Goal: Information Seeking & Learning: Understand process/instructions

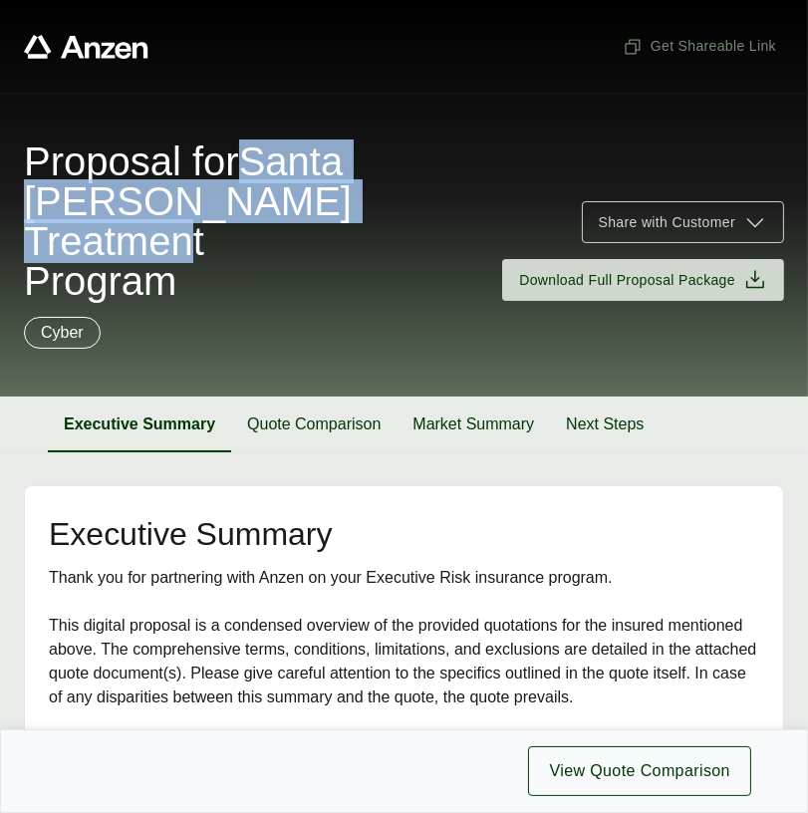
drag, startPoint x: 33, startPoint y: 204, endPoint x: 199, endPoint y: 275, distance: 180.8
click at [200, 275] on span "Proposal for Santa [PERSON_NAME] Treatment Program" at bounding box center [188, 220] width 328 height 159
copy span "Santa [PERSON_NAME] Treatment Program"
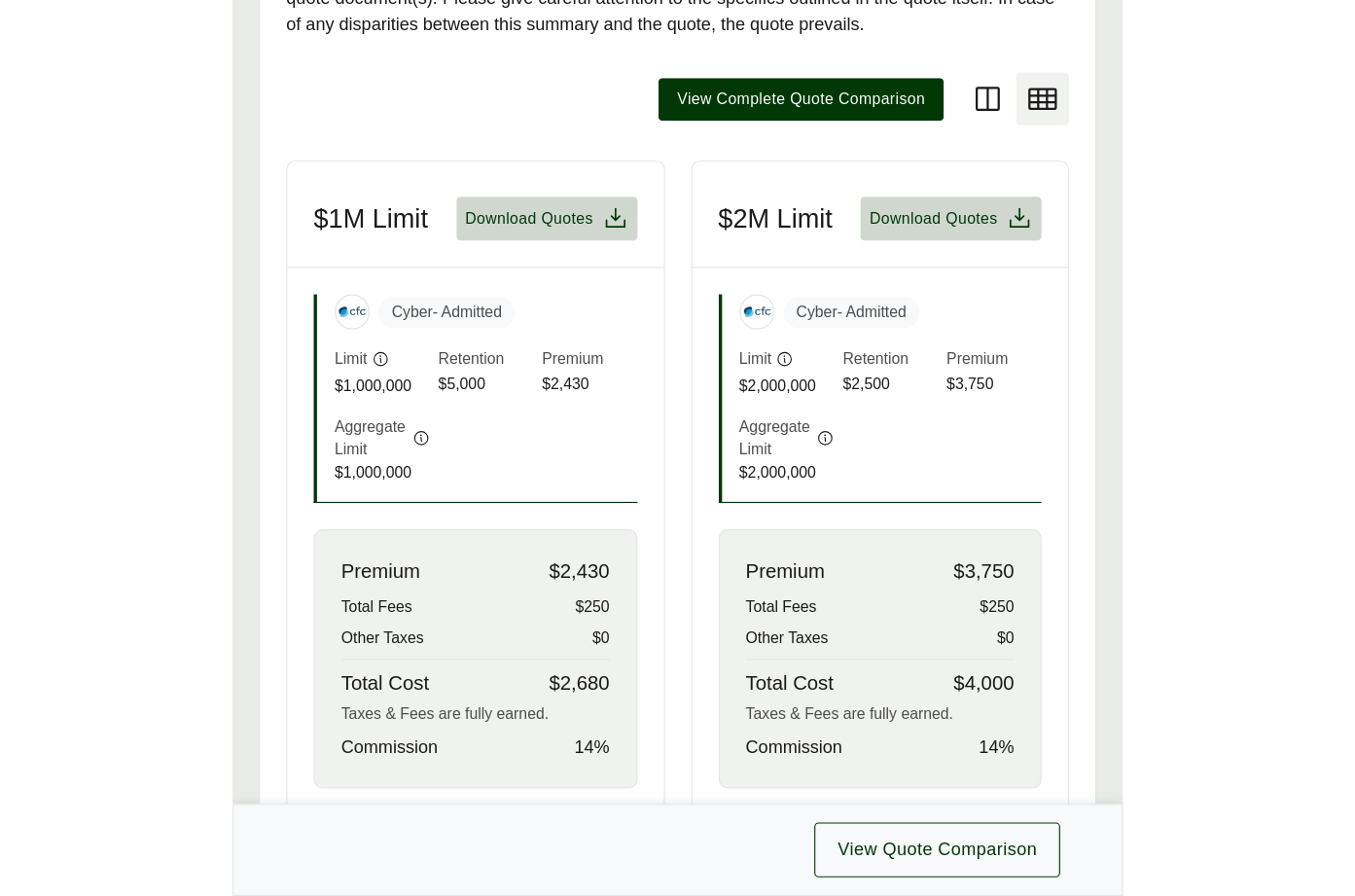
scroll to position [299, 0]
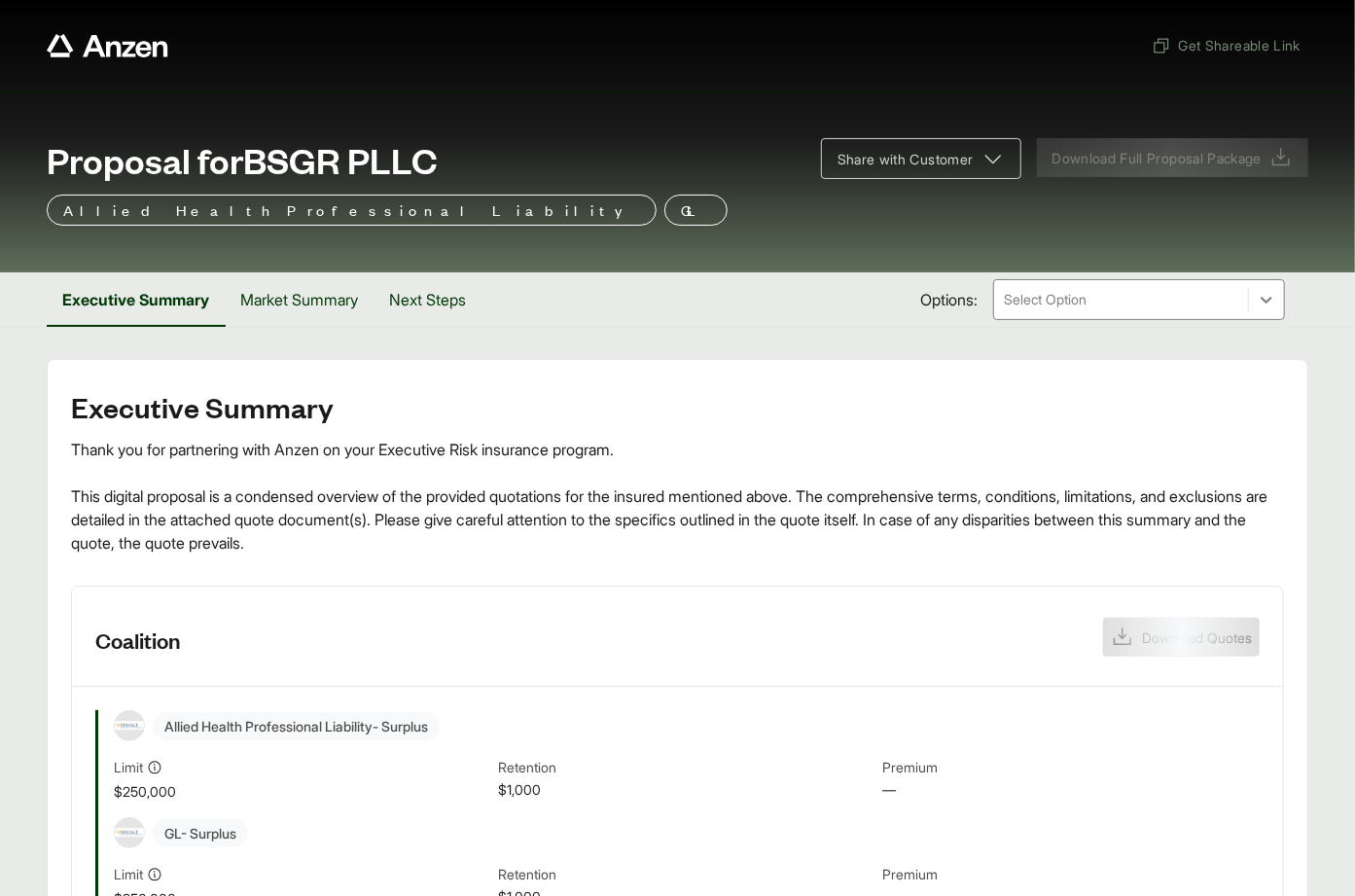
scroll to position [538, 0]
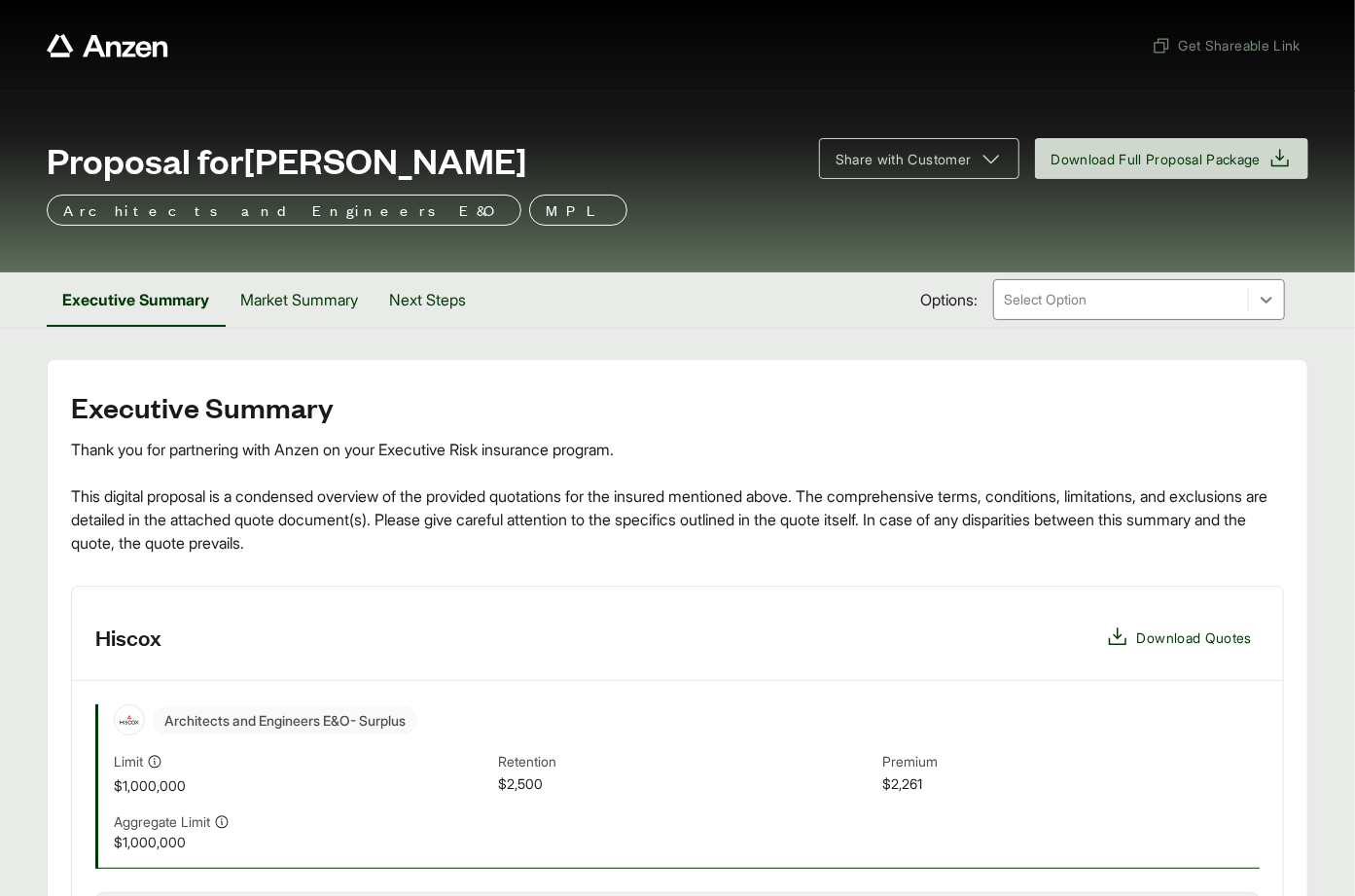
scroll to position [208, 0]
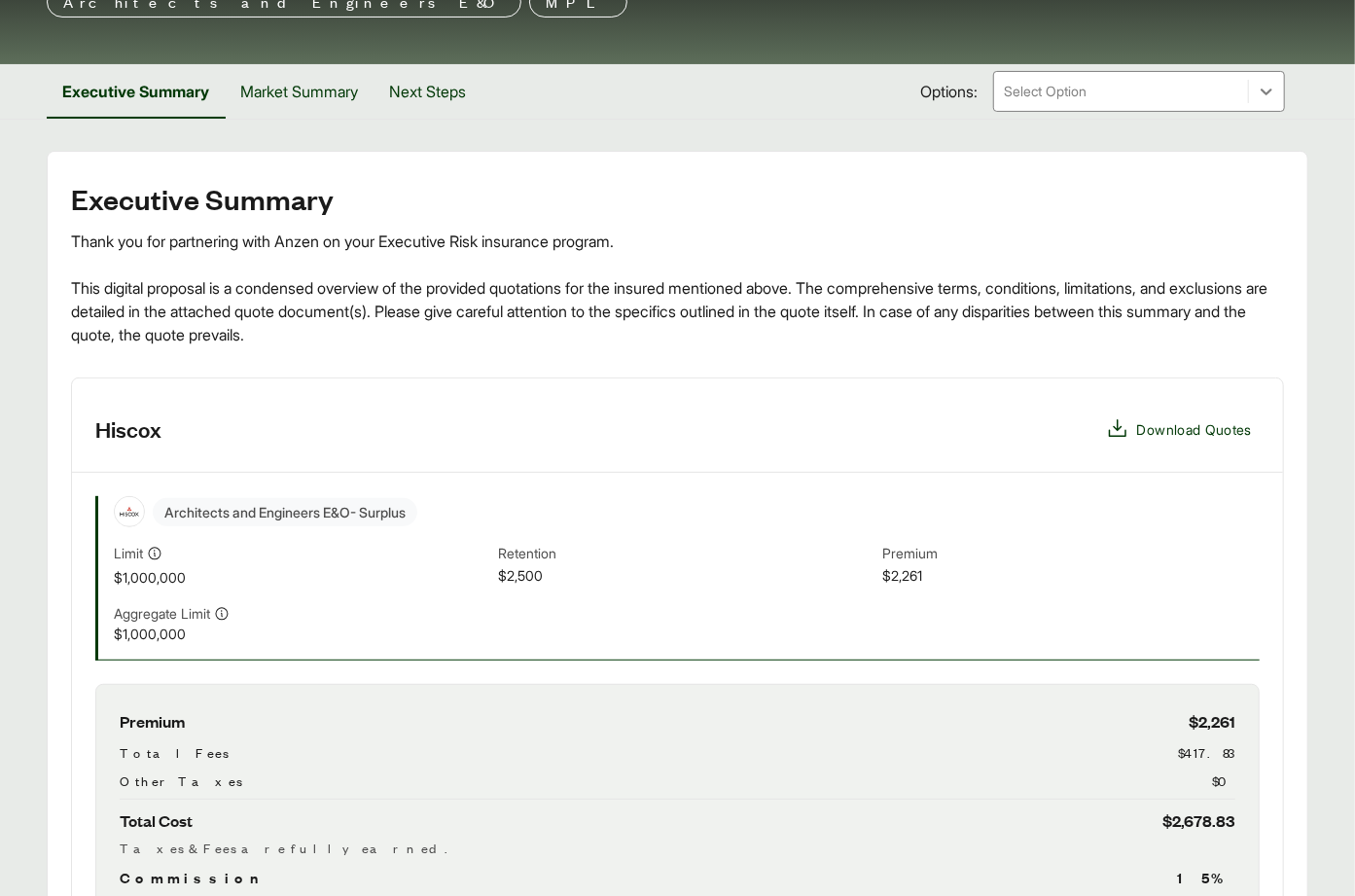
click at [310, 518] on span "Architects and Engineers E&O - Surplus" at bounding box center [284, 511] width 265 height 28
click at [340, 510] on span "Architects and Engineers E&O - Surplus" at bounding box center [284, 511] width 265 height 28
click at [231, 509] on span "Architects and Engineers E&O - Surplus" at bounding box center [284, 511] width 265 height 28
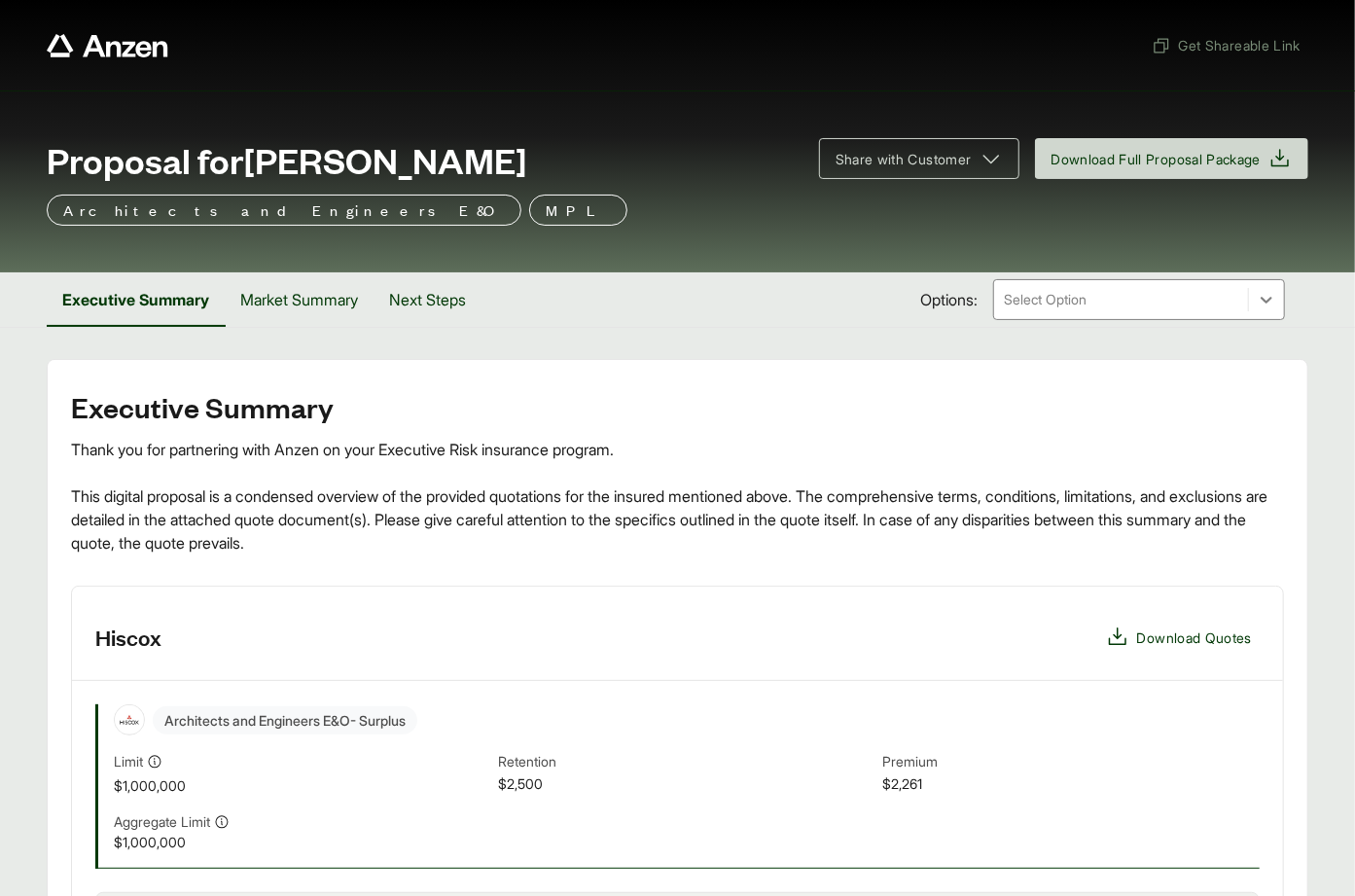
scroll to position [13, 0]
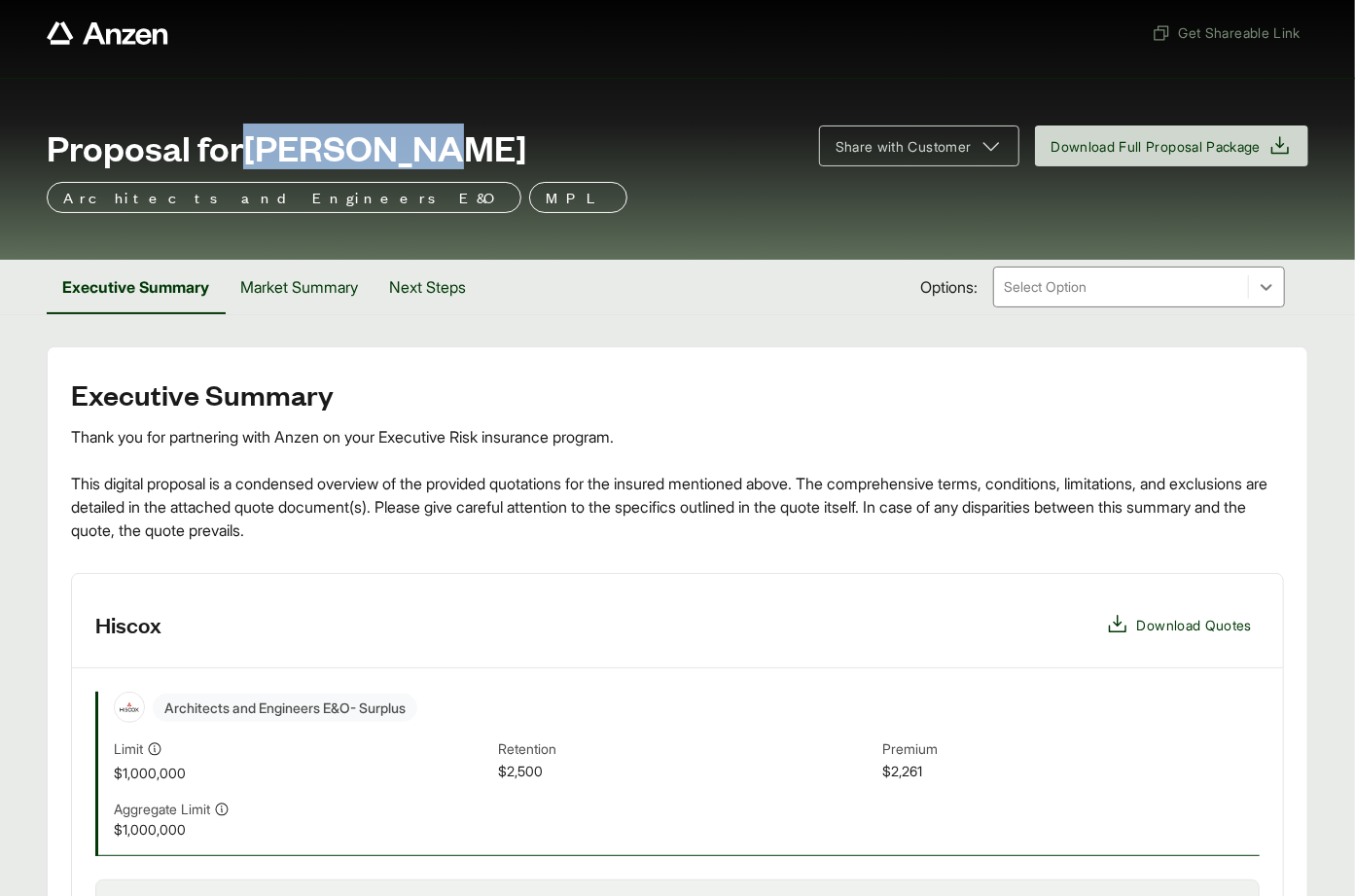
drag, startPoint x: 256, startPoint y: 143, endPoint x: 437, endPoint y: 146, distance: 181.0
click at [437, 146] on div "Proposal for Rob Lovett" at bounding box center [421, 147] width 749 height 39
copy span "Rob Lovett"
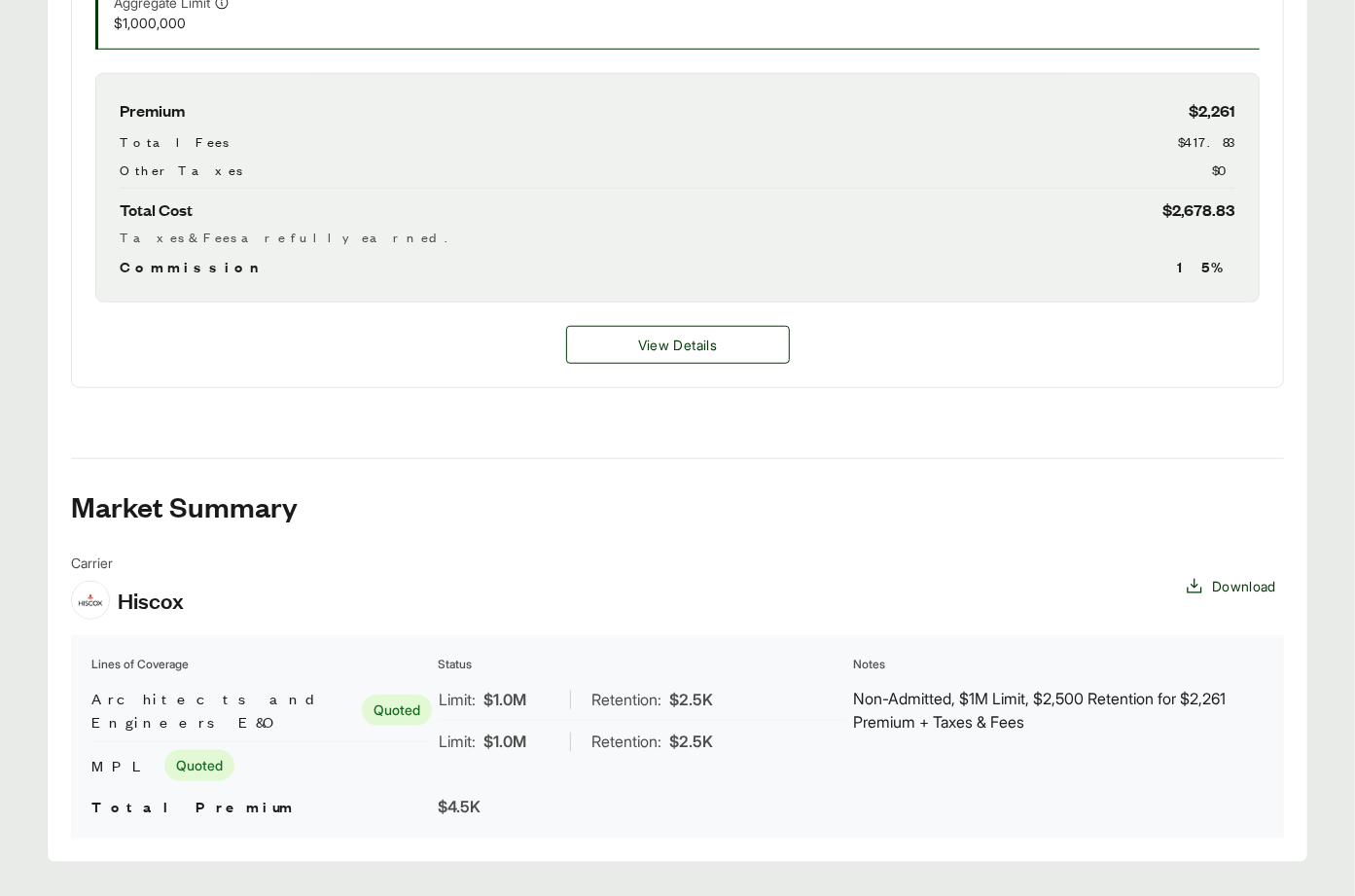
scroll to position [846, 0]
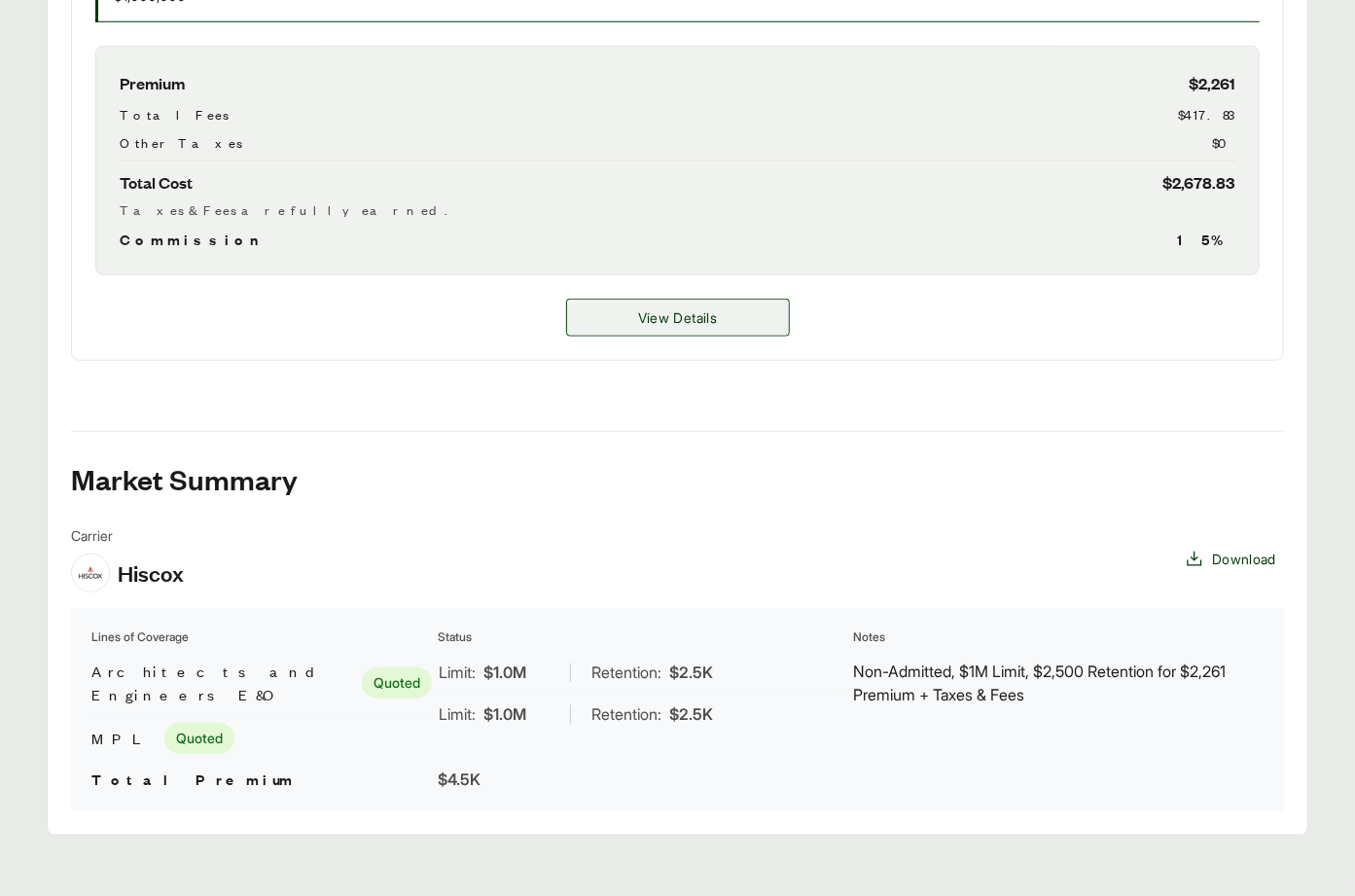
click at [671, 312] on span "View Details" at bounding box center [678, 317] width 79 height 20
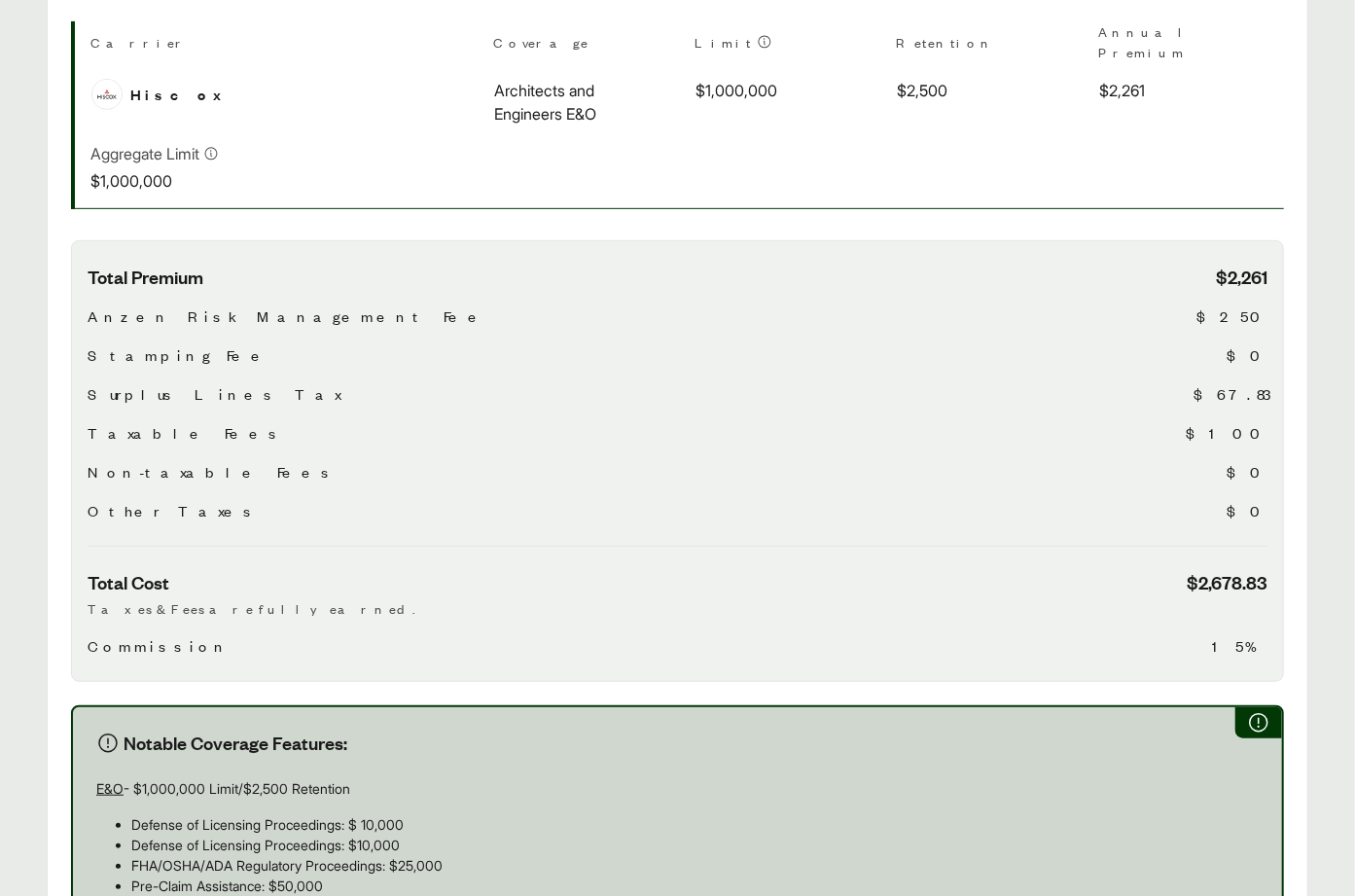
scroll to position [929, 0]
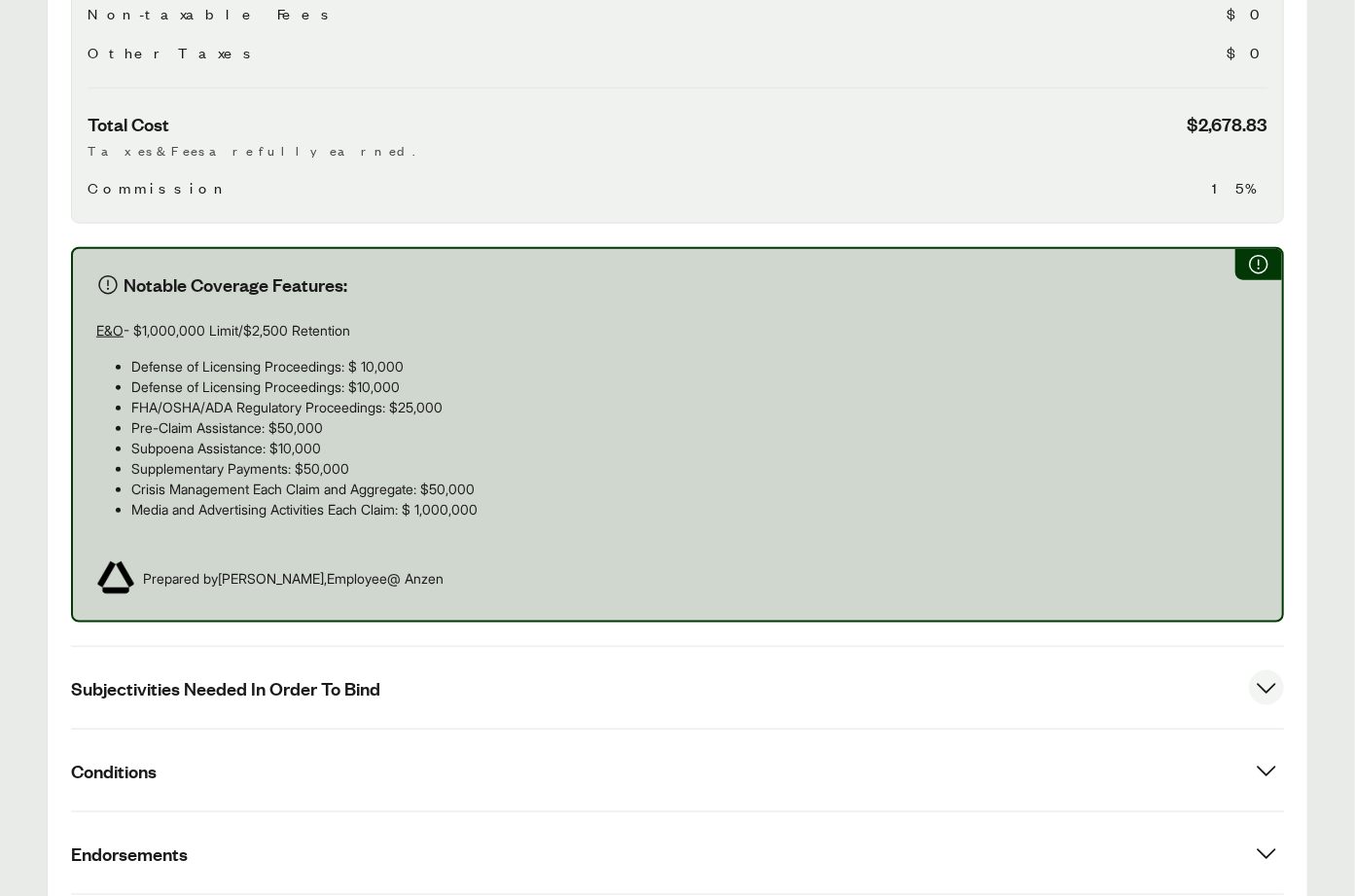
click at [265, 647] on button "Subjectivities Needed In Order To Bind" at bounding box center [678, 688] width 1212 height 82
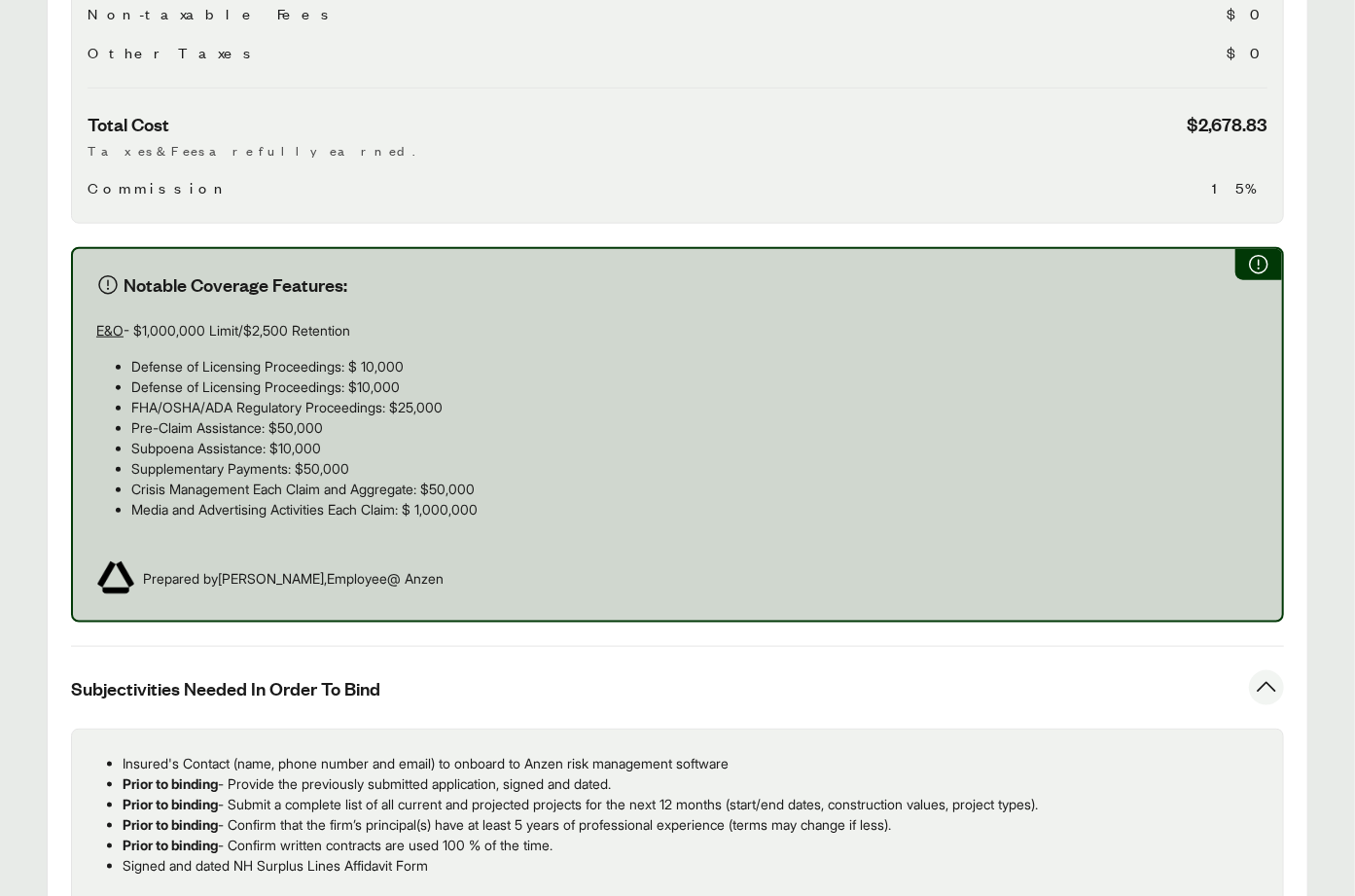
scroll to position [1064, 0]
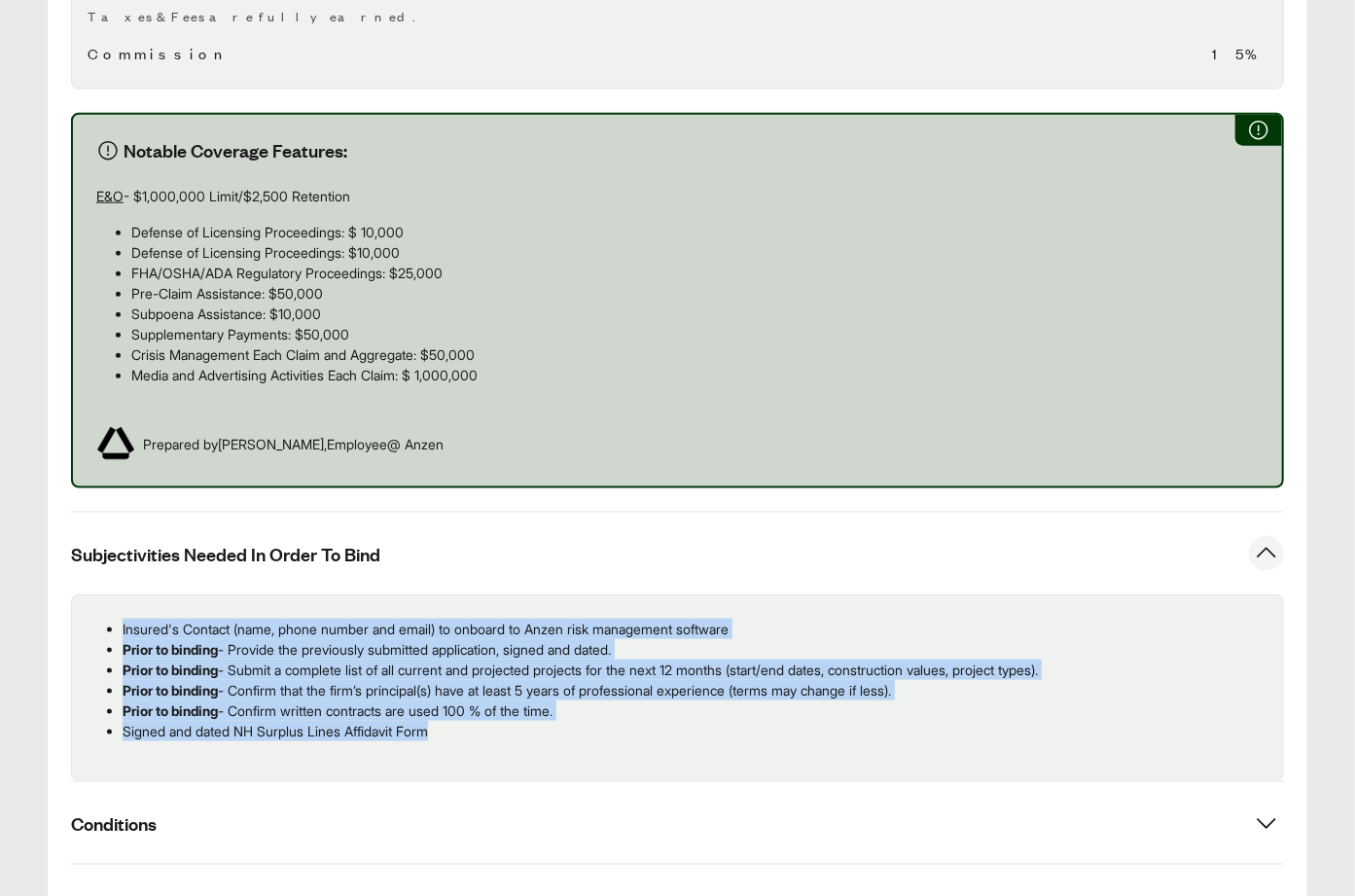
drag, startPoint x: 486, startPoint y: 704, endPoint x: 95, endPoint y: 603, distance: 403.8
click at [95, 619] on ul "Insured's Contact (name, phone number and email) to onboard to Anzen risk manag…" at bounding box center [678, 680] width 1179 height 123
copy ul "Insured's Contact (name, phone number and email) to onboard to Anzen risk manag…"
